Goal: Task Accomplishment & Management: Use online tool/utility

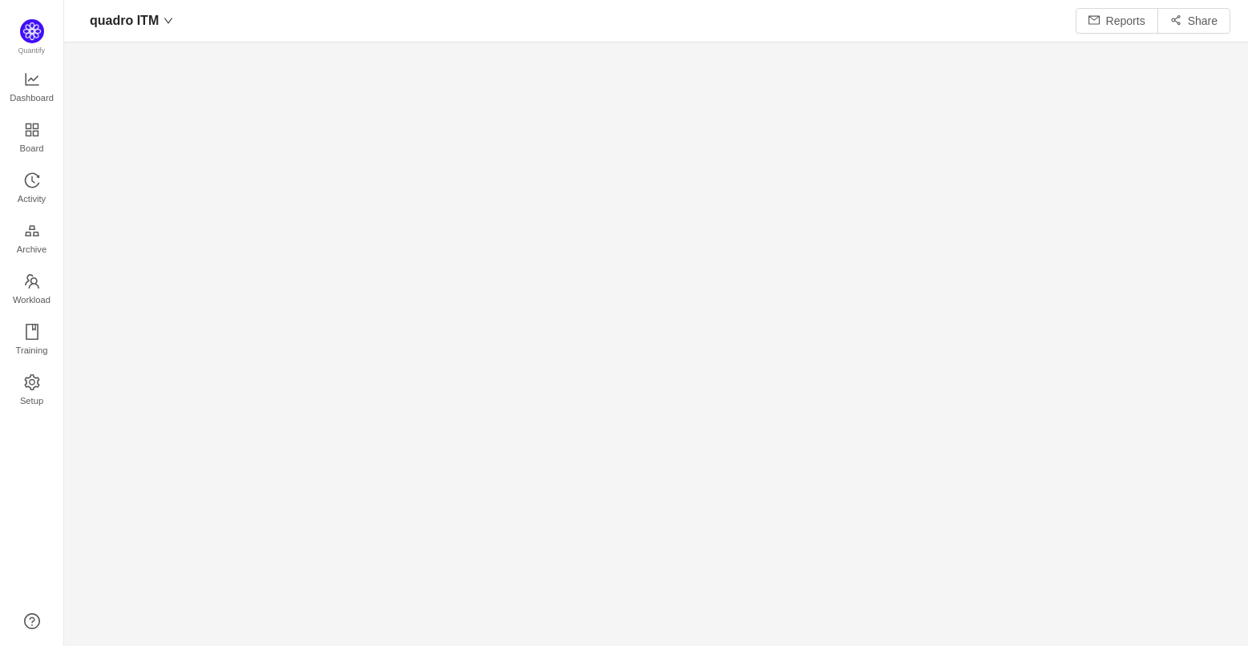
scroll to position [8, 8]
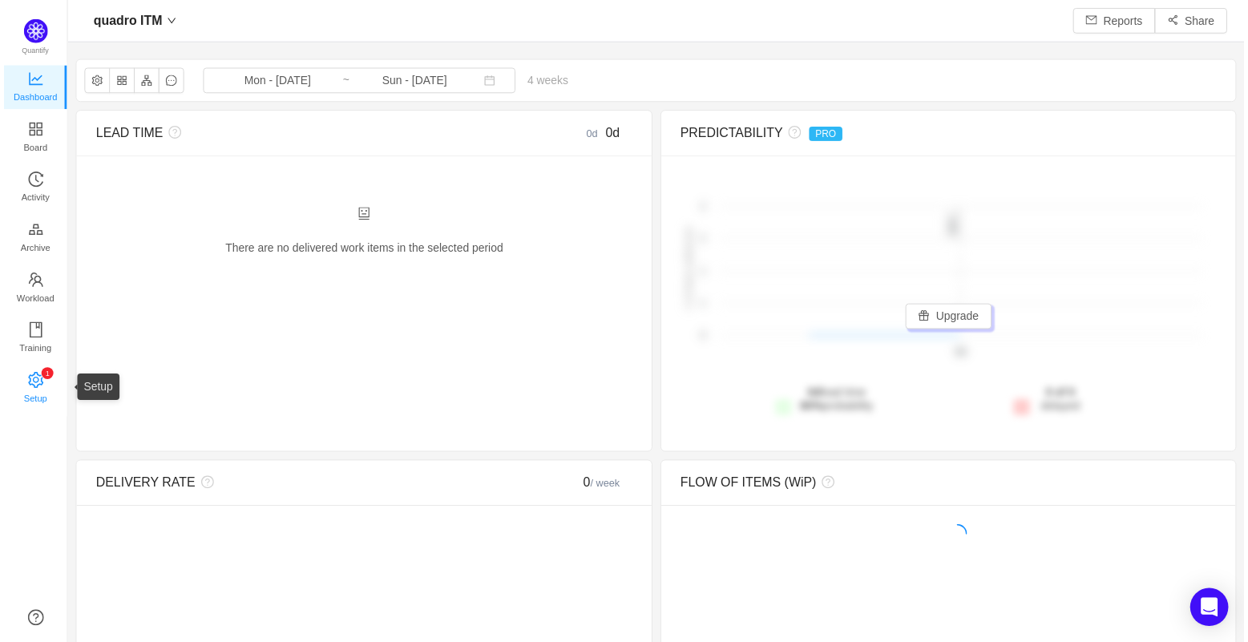
scroll to position [642, 1184]
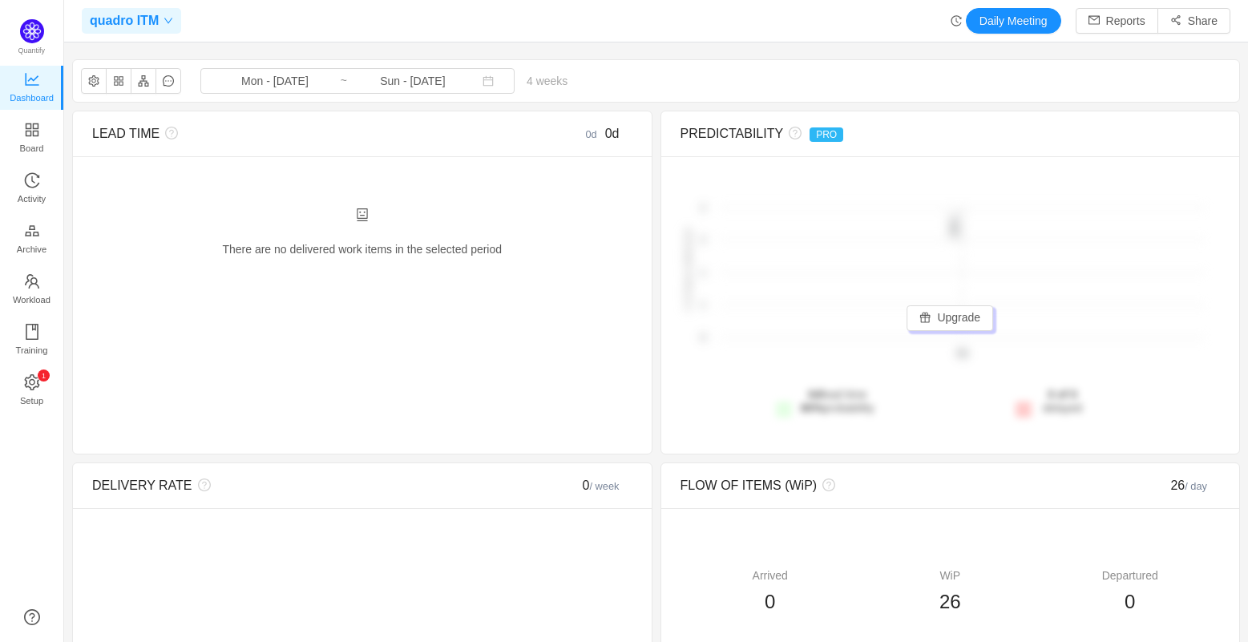
click at [166, 22] on icon "icon: down" at bounding box center [169, 21] width 10 height 10
click at [313, 111] on icon "icon: arrow-right" at bounding box center [314, 116] width 11 height 11
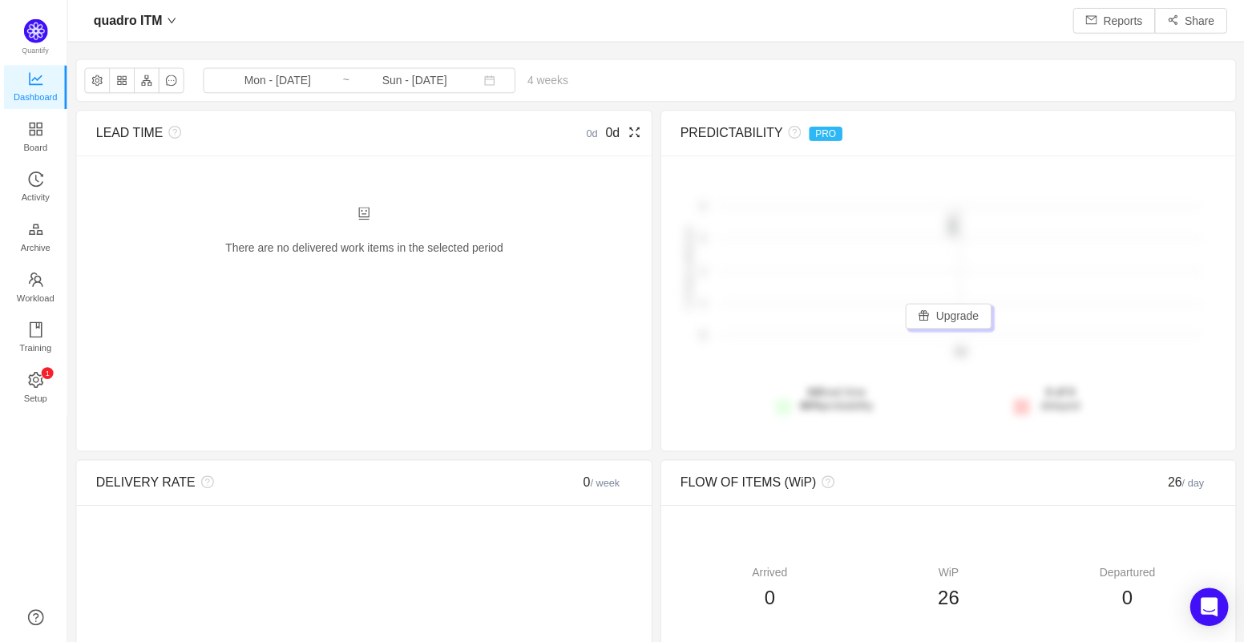
scroll to position [642, 1184]
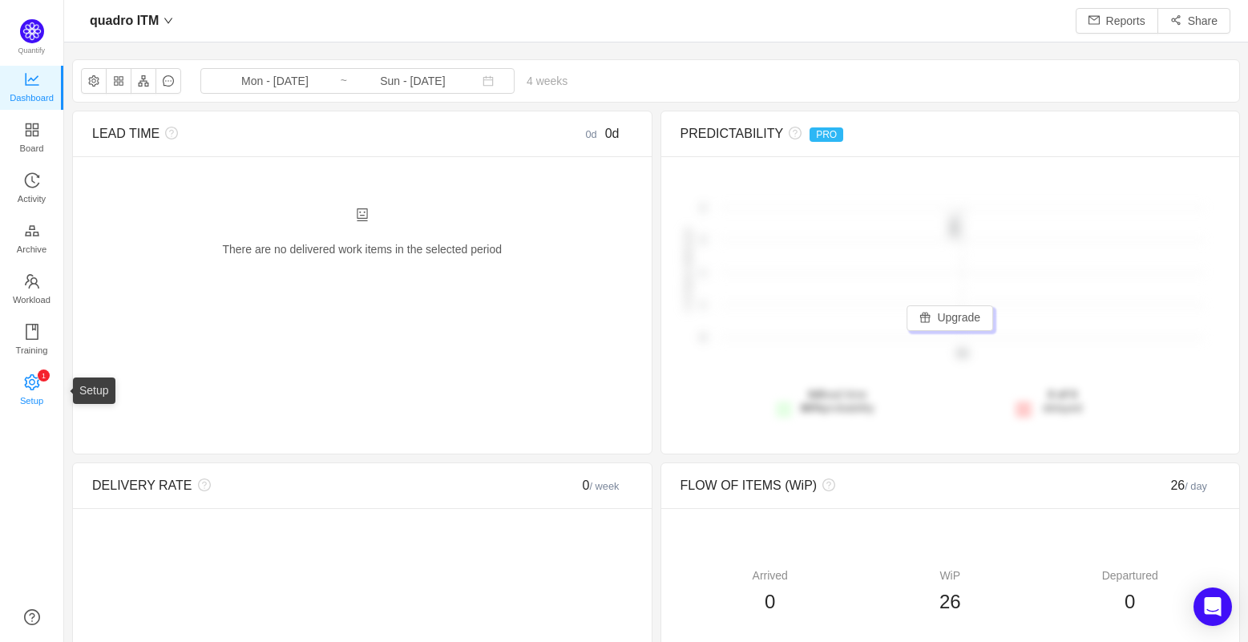
click at [22, 391] on span "Setup" at bounding box center [31, 401] width 23 height 32
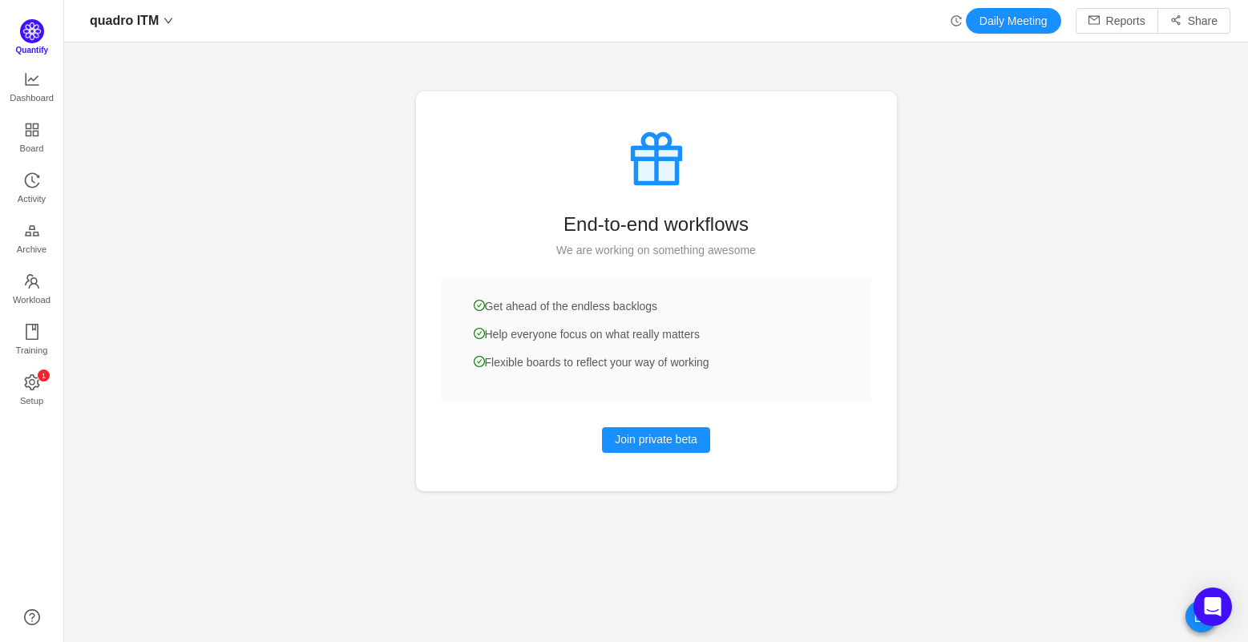
click at [28, 29] on img at bounding box center [32, 31] width 24 height 24
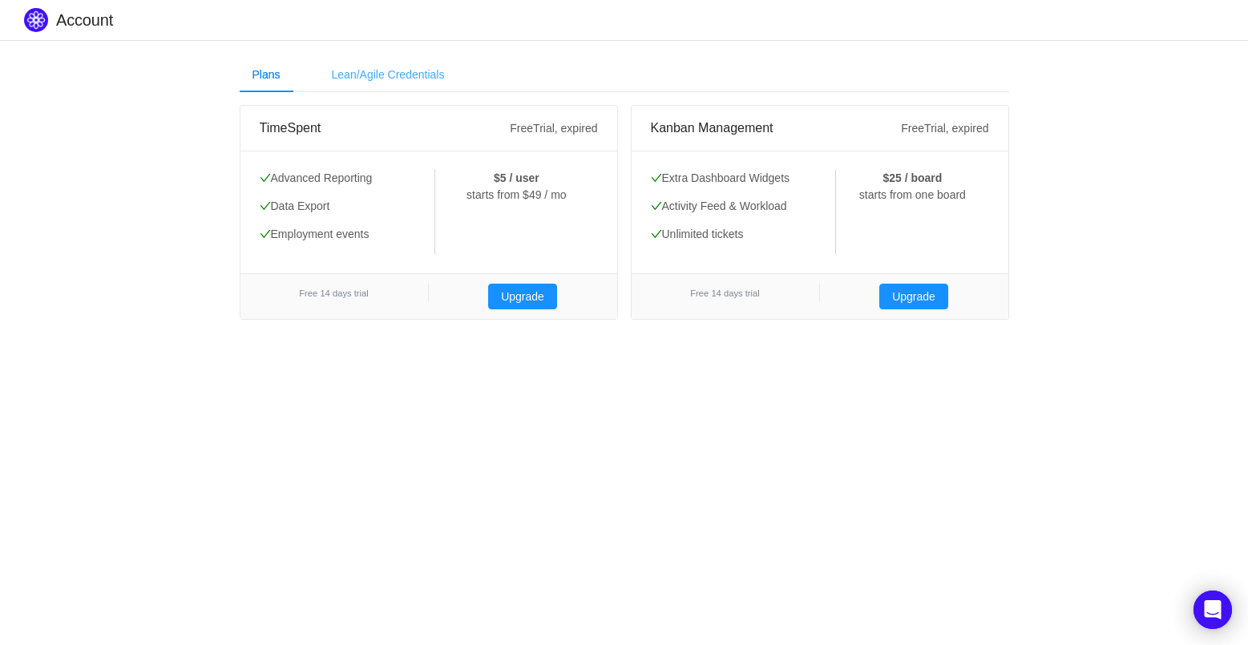
click at [383, 68] on div "Lean/Agile Credentials" at bounding box center [388, 75] width 139 height 36
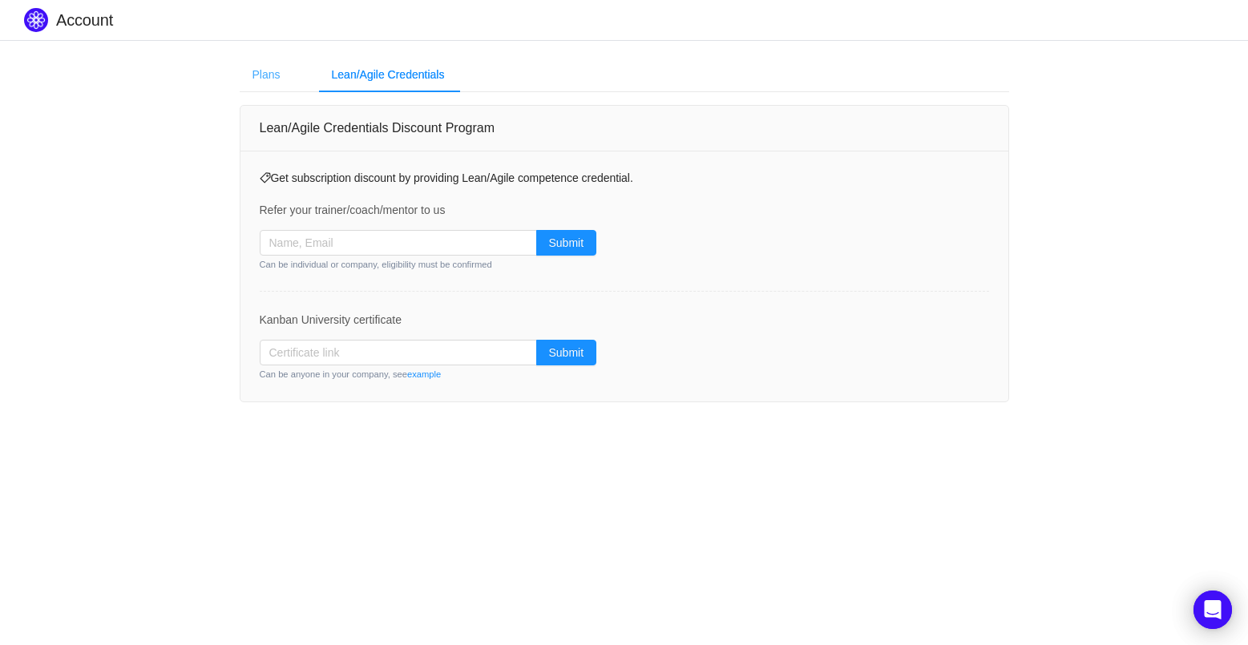
click at [260, 74] on div "Plans" at bounding box center [267, 75] width 54 height 36
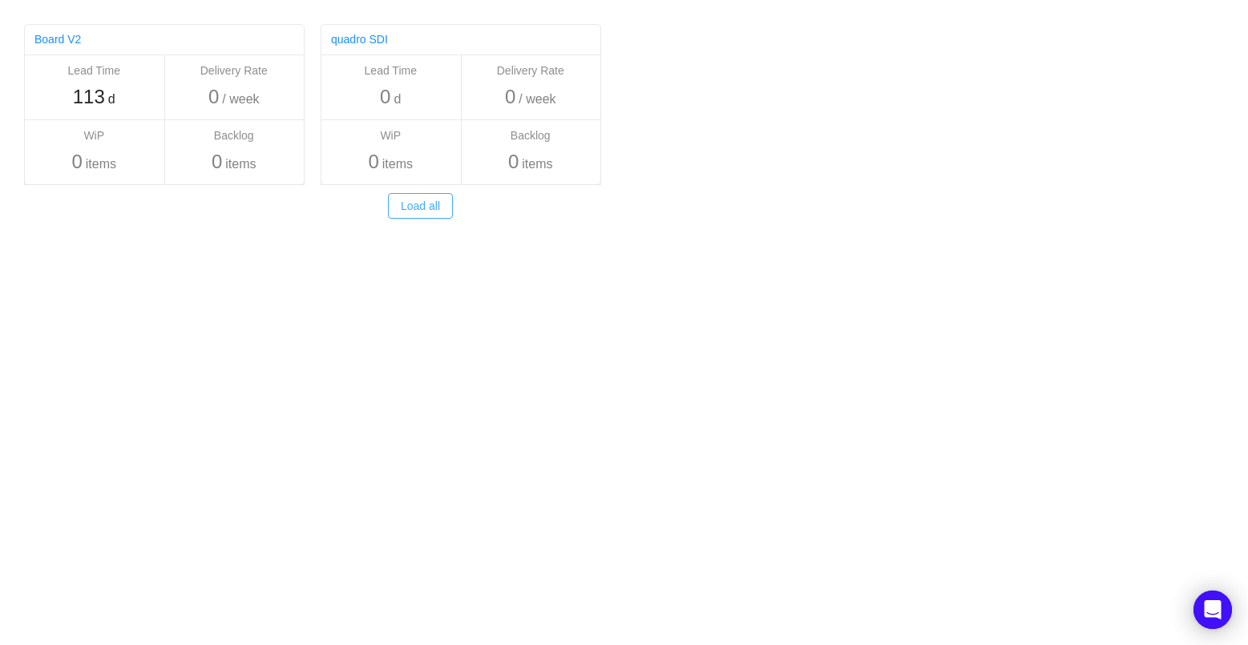
click at [420, 202] on button "Load all" at bounding box center [420, 206] width 65 height 26
click at [366, 42] on link "quadro SDI" at bounding box center [359, 39] width 57 height 13
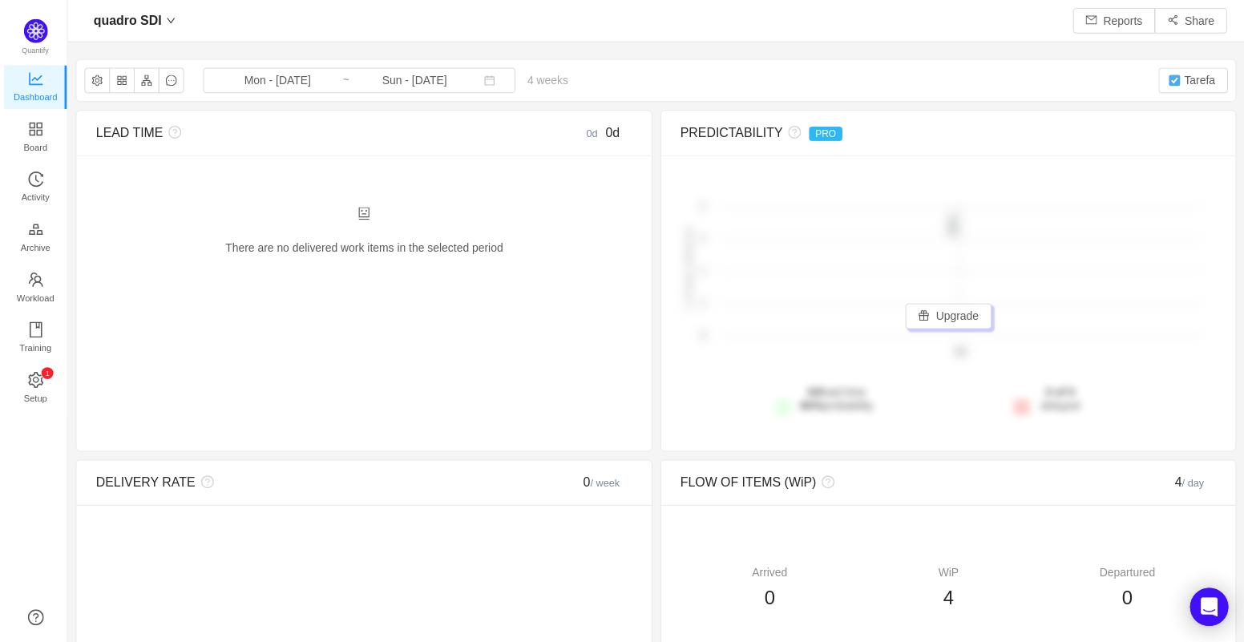
scroll to position [642, 1184]
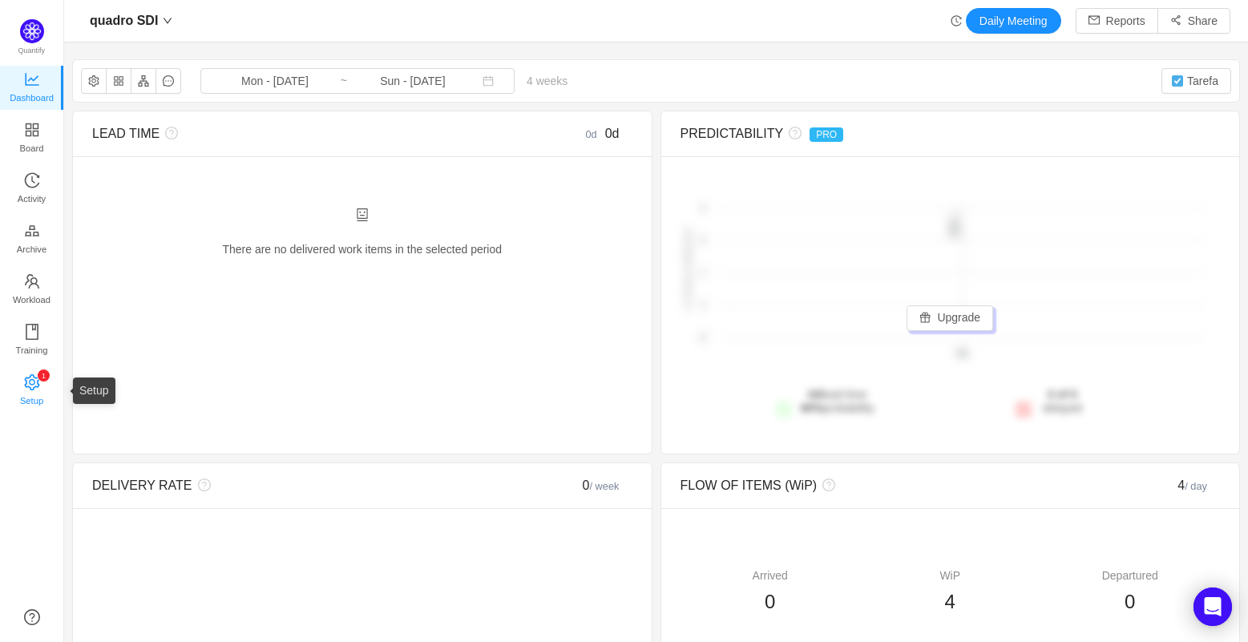
click at [34, 385] on span "Setup" at bounding box center [31, 401] width 23 height 32
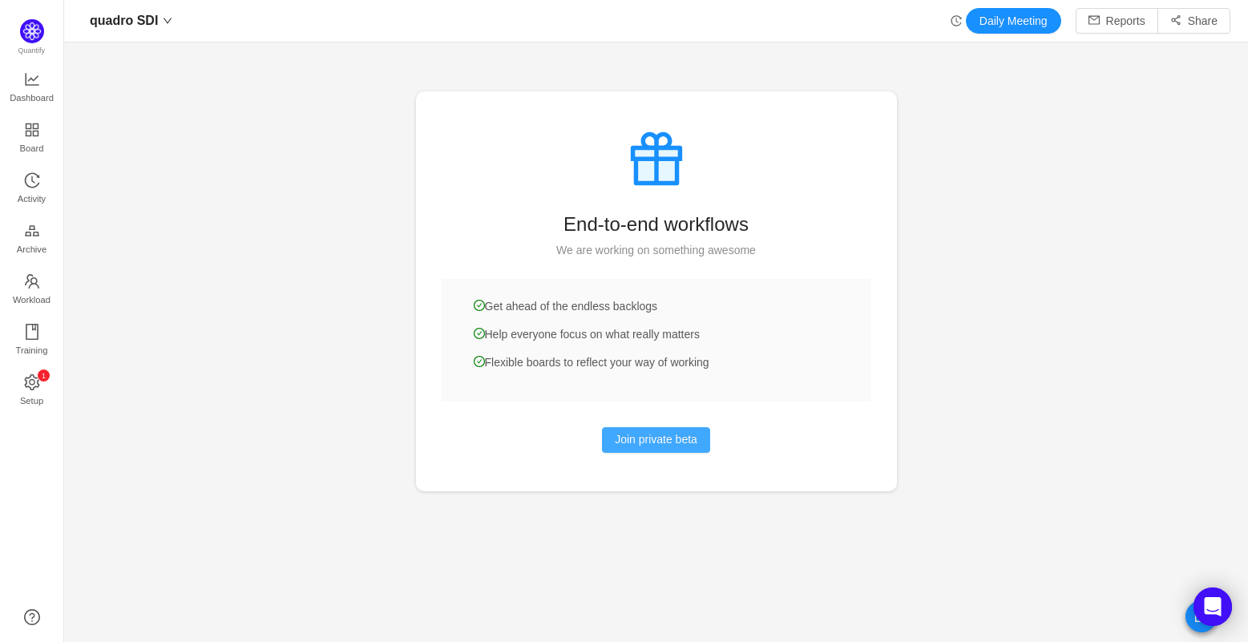
click at [641, 428] on button "Join private beta" at bounding box center [656, 440] width 108 height 26
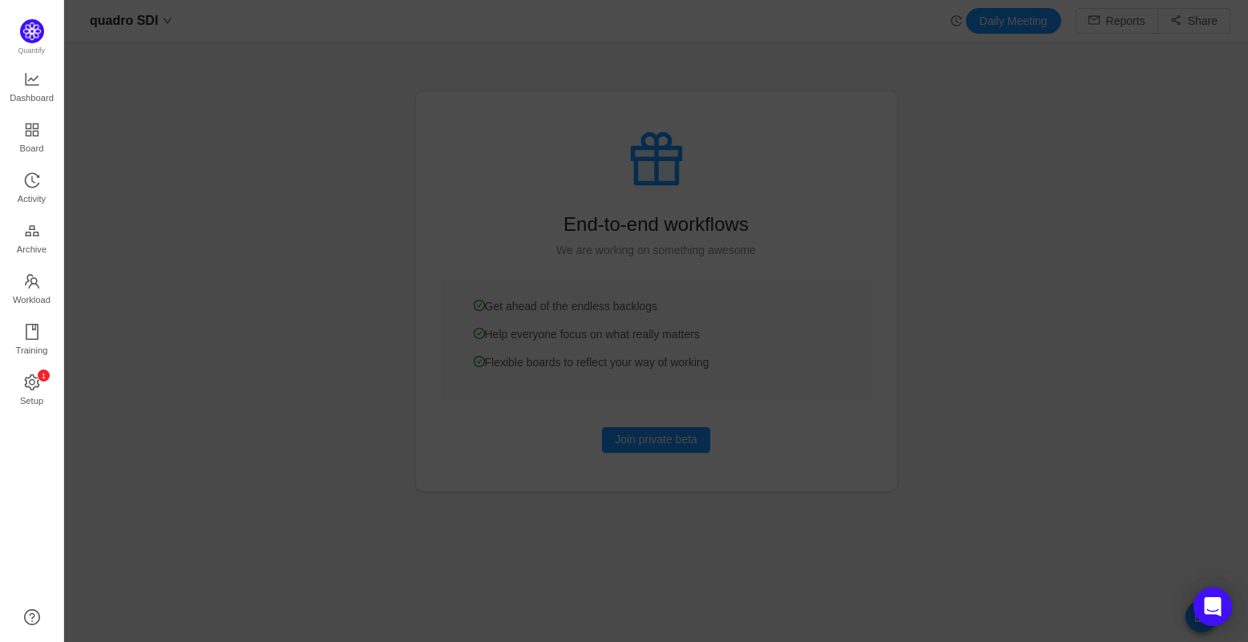
click at [923, 280] on div at bounding box center [656, 321] width 1184 height 642
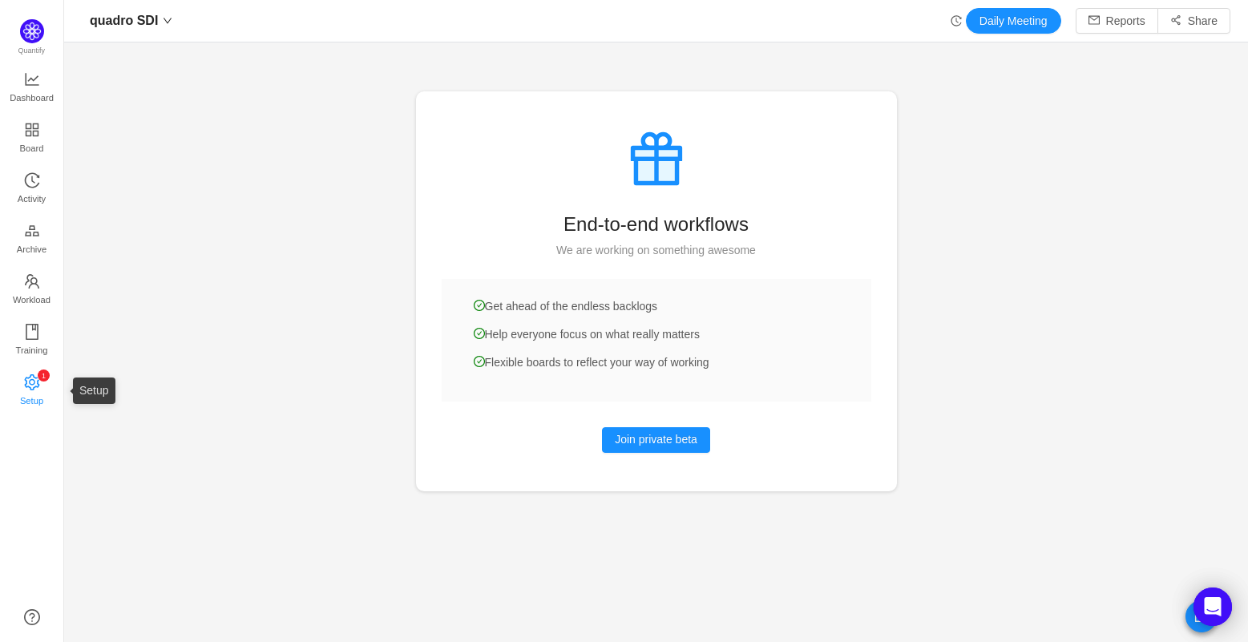
click at [26, 393] on span "Setup" at bounding box center [31, 401] width 23 height 32
click at [172, 13] on div "quadro SDI" at bounding box center [131, 21] width 99 height 26
click at [208, 472] on div at bounding box center [656, 321] width 1184 height 642
